Goal: Information Seeking & Learning: Learn about a topic

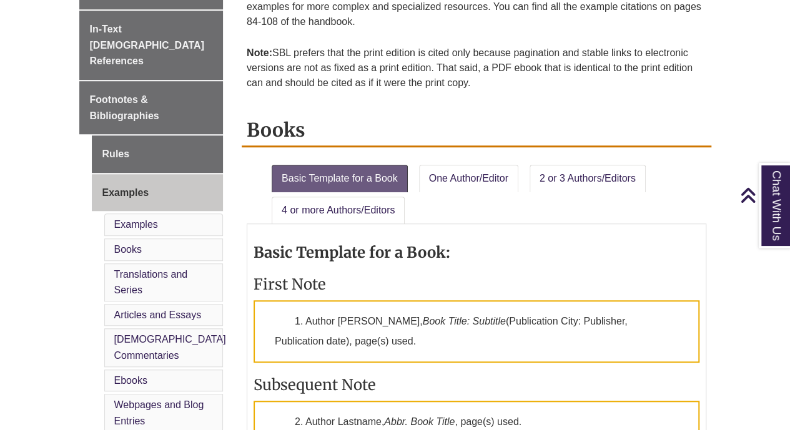
scroll to position [436, 0]
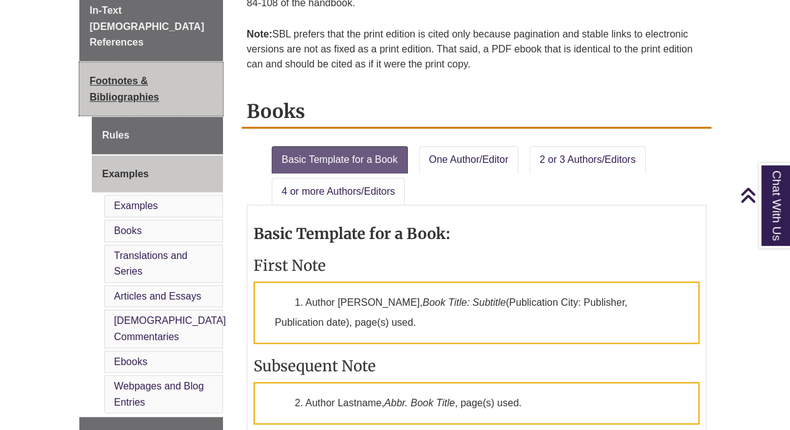
click at [164, 69] on link "Footnotes & Bibliographies" at bounding box center [151, 88] width 144 height 53
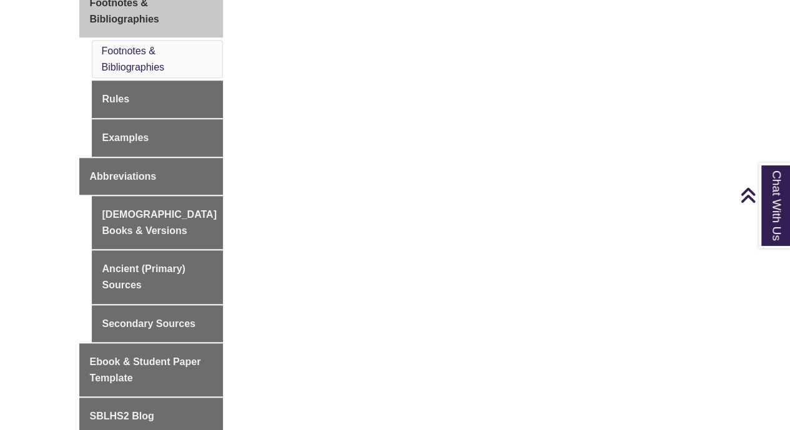
scroll to position [513, 0]
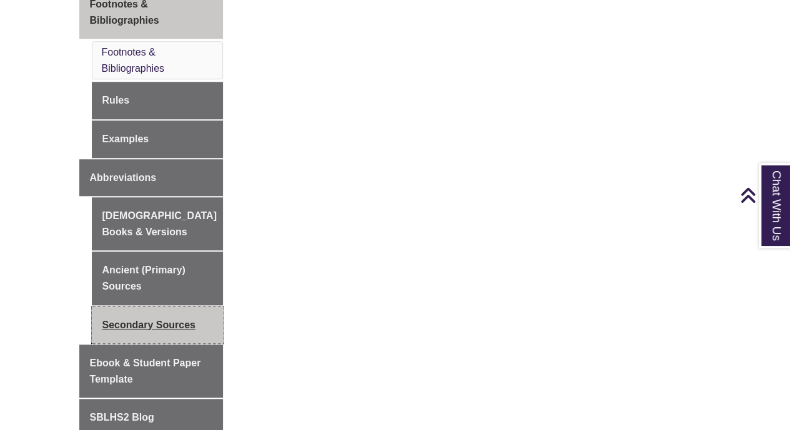
click at [179, 307] on link "Secondary Sources" at bounding box center [158, 325] width 132 height 37
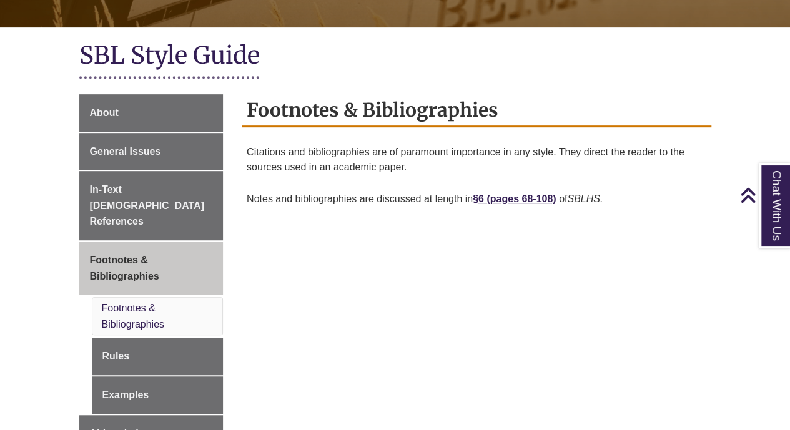
scroll to position [256, 0]
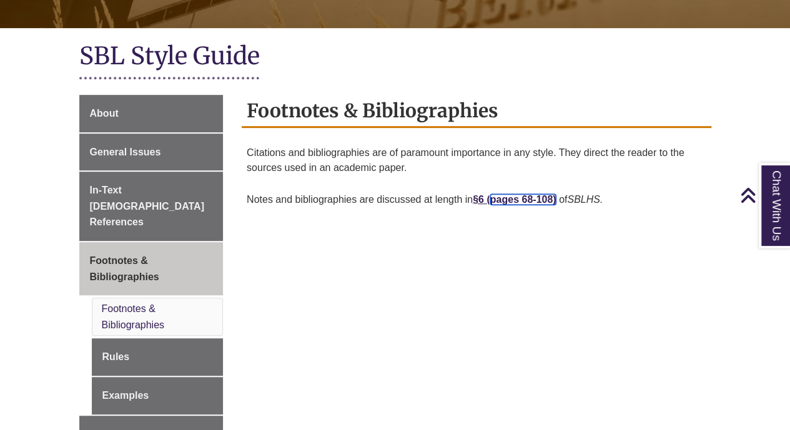
click at [519, 200] on link "pages 68-108)" at bounding box center [523, 199] width 66 height 11
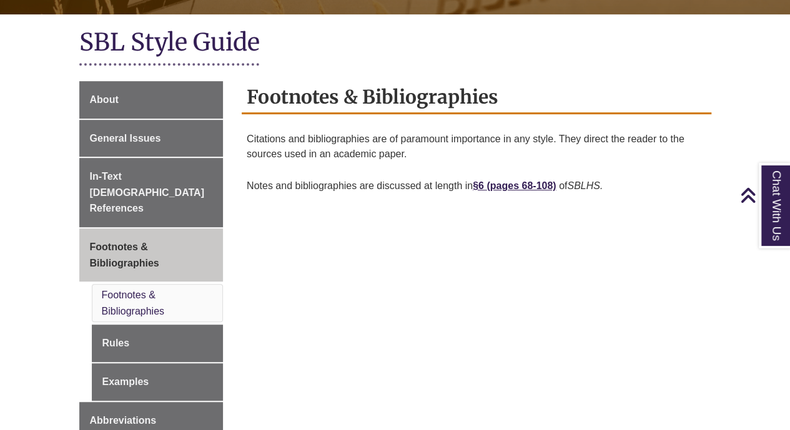
scroll to position [269, 0]
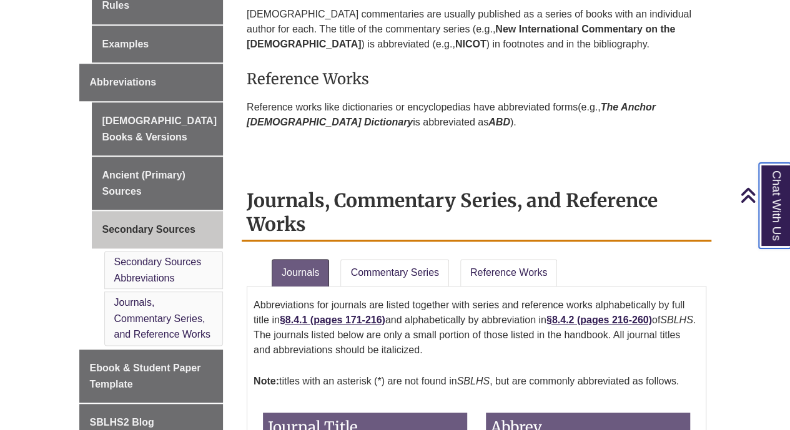
scroll to position [538, 0]
